Goal: Task Accomplishment & Management: Manage account settings

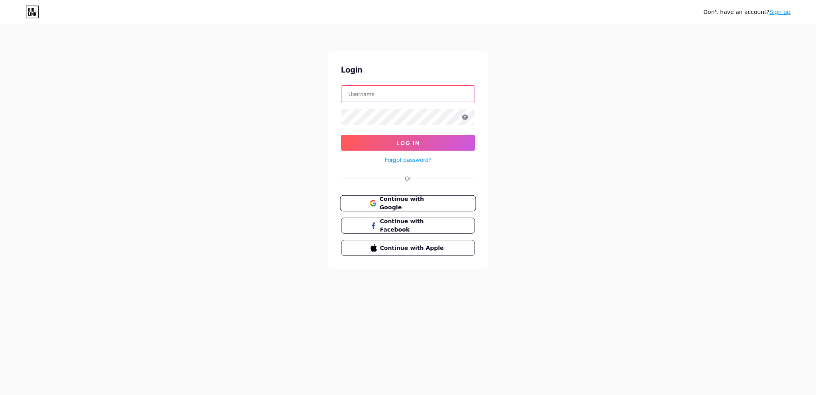
type input "cagcags@gmail.com"
click at [402, 197] on span "Continue with Google" at bounding box center [412, 203] width 67 height 17
